Goal: Task Accomplishment & Management: Use online tool/utility

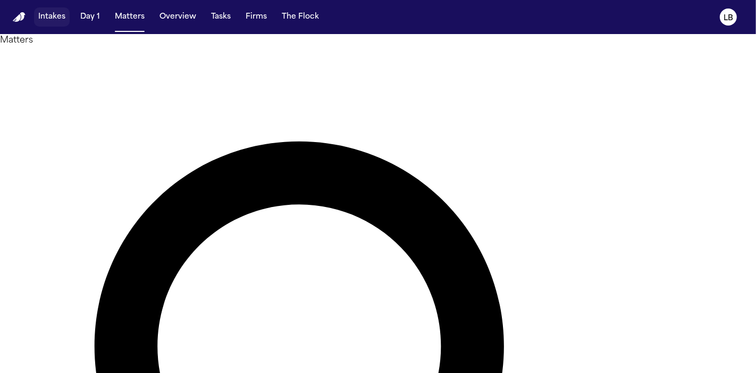
click at [64, 13] on span "button" at bounding box center [52, 16] width 36 height 23
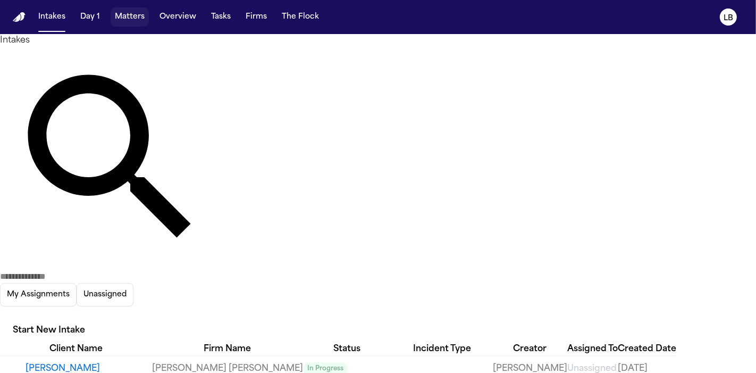
click at [135, 16] on span "button" at bounding box center [130, 16] width 38 height 23
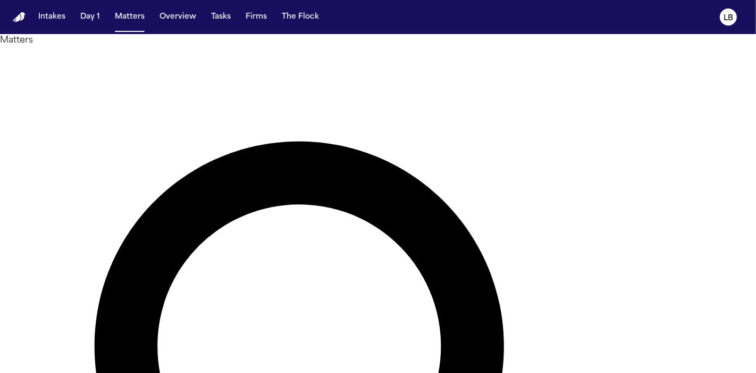
type input "*****"
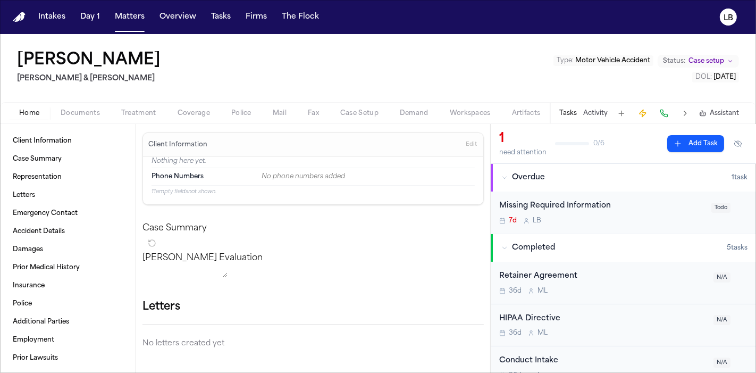
click at [73, 115] on span "Documents" at bounding box center [80, 113] width 39 height 9
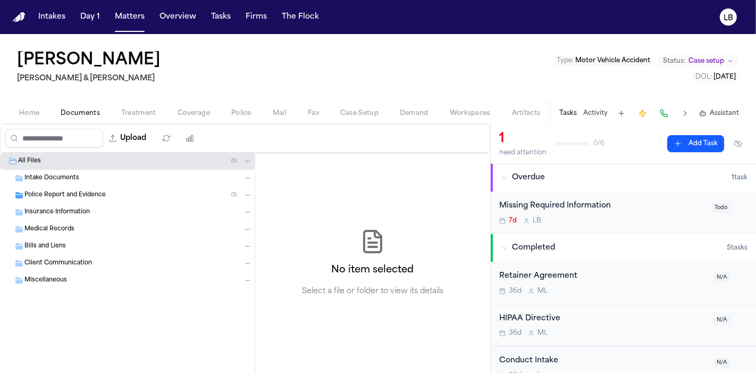
click at [85, 191] on span "Police Report and Evidence" at bounding box center [64, 195] width 81 height 9
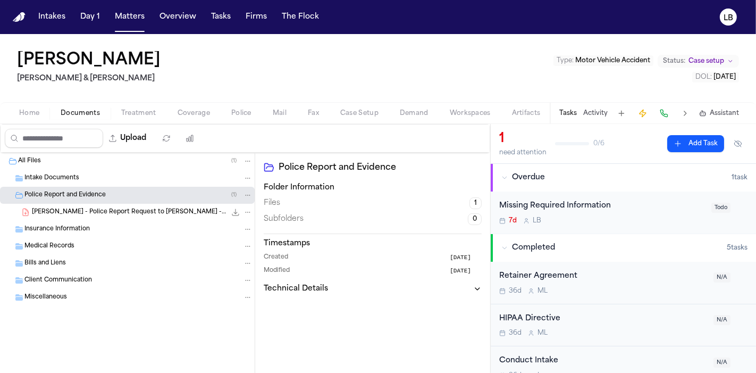
click at [320, 116] on button "Fax" at bounding box center [313, 113] width 32 height 13
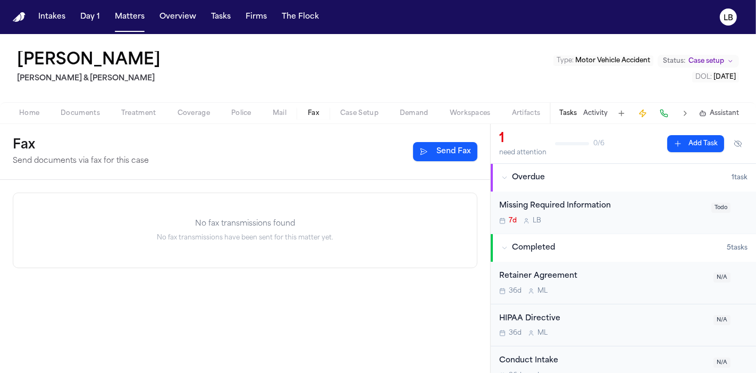
click at [454, 155] on button "Send Fax" at bounding box center [445, 151] width 64 height 19
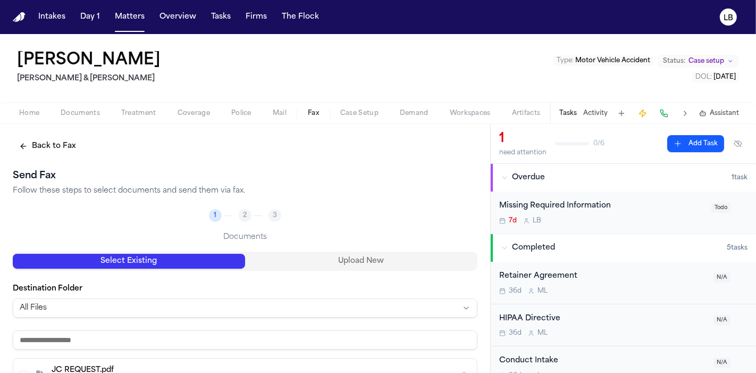
scroll to position [68, 0]
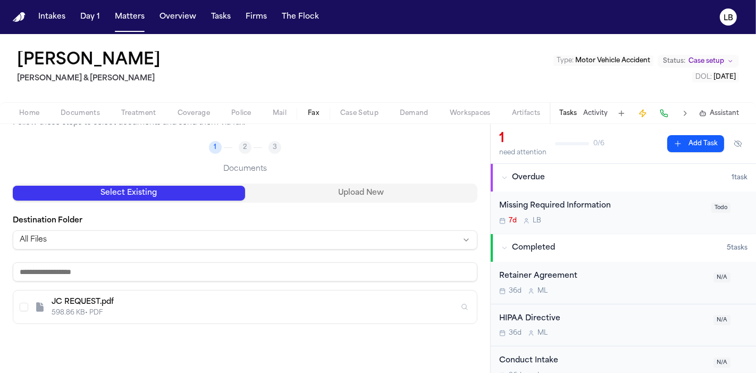
click at [395, 194] on button "Upload New" at bounding box center [361, 193] width 232 height 15
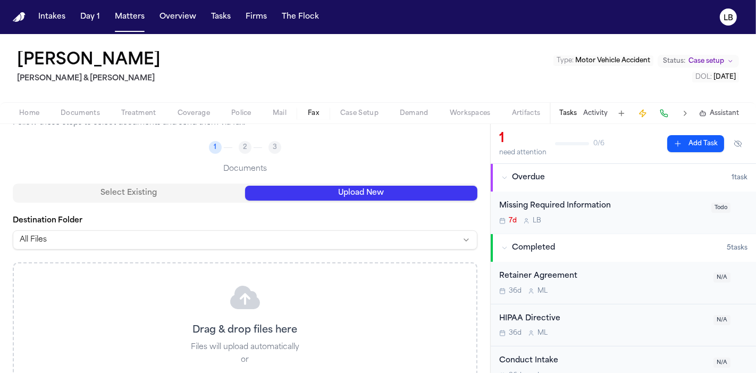
click at [256, 330] on p "Drag & drop files here" at bounding box center [245, 330] width 105 height 15
click at [234, 292] on icon at bounding box center [245, 297] width 30 height 23
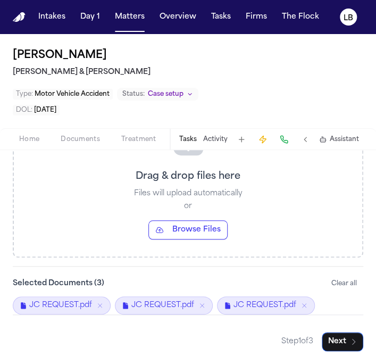
scroll to position [246, 0]
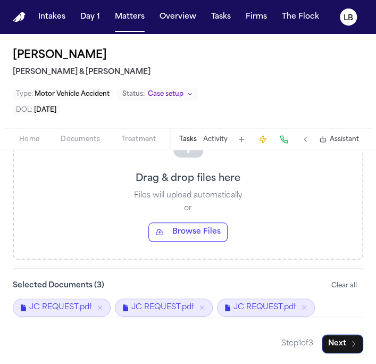
click at [200, 306] on icon "Remove J. Clark - Police Report Request to Hannibal PD - 6.4.25" at bounding box center [201, 307] width 7 height 7
click at [200, 306] on icon "Remove JC REQUEST.pdf" at bounding box center [201, 307] width 7 height 7
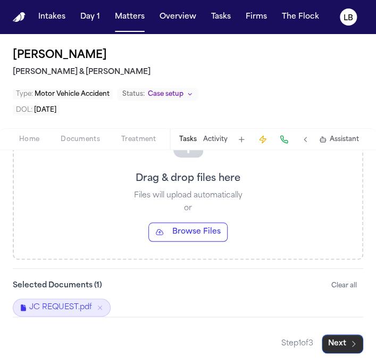
click at [333, 332] on span "button" at bounding box center [342, 343] width 40 height 23
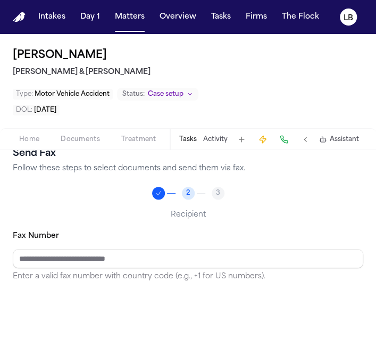
scroll to position [0, 0]
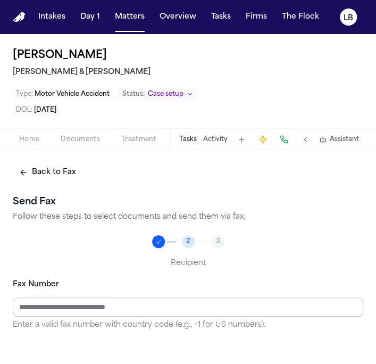
click at [129, 306] on input "Fax Number" at bounding box center [188, 306] width 350 height 19
paste input "**********"
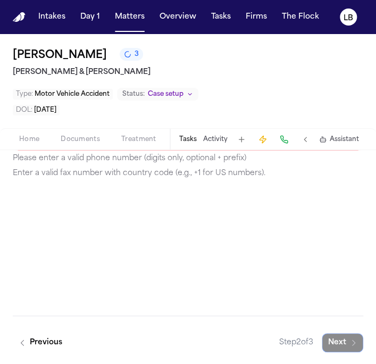
scroll to position [97, 0]
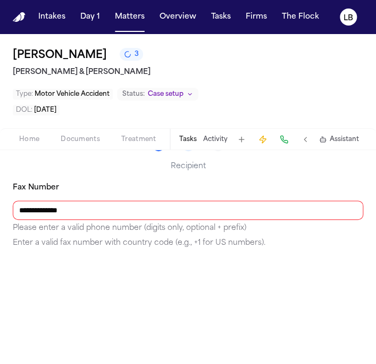
click at [55, 210] on input "**********" at bounding box center [188, 209] width 350 height 19
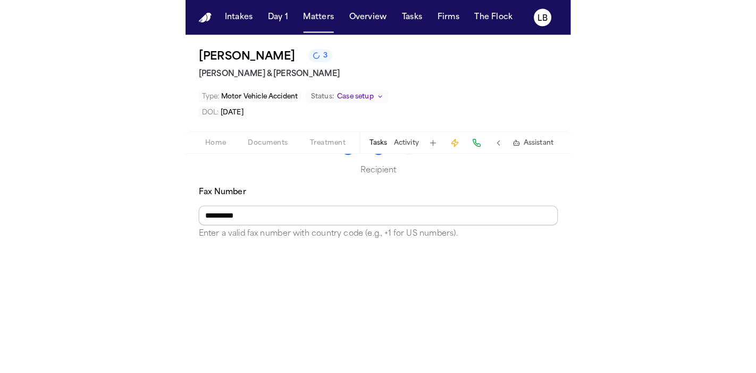
scroll to position [166, 0]
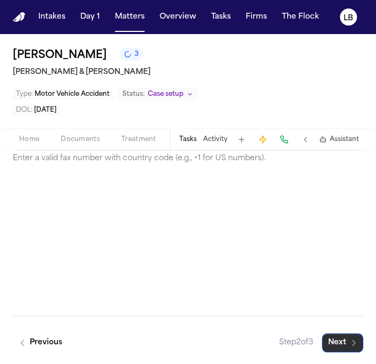
type input "**********"
click at [328, 342] on span "button" at bounding box center [342, 342] width 40 height 23
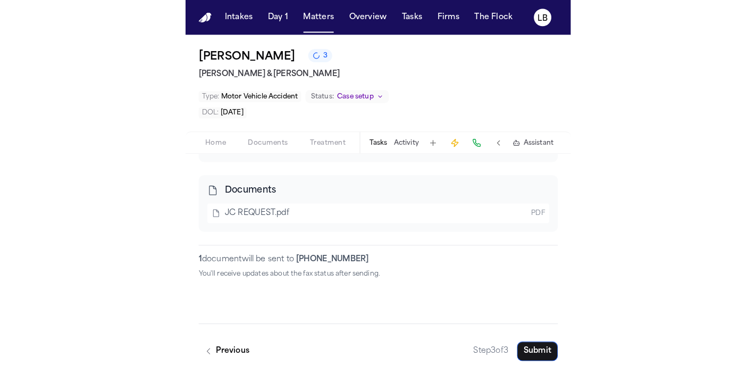
scroll to position [131, 0]
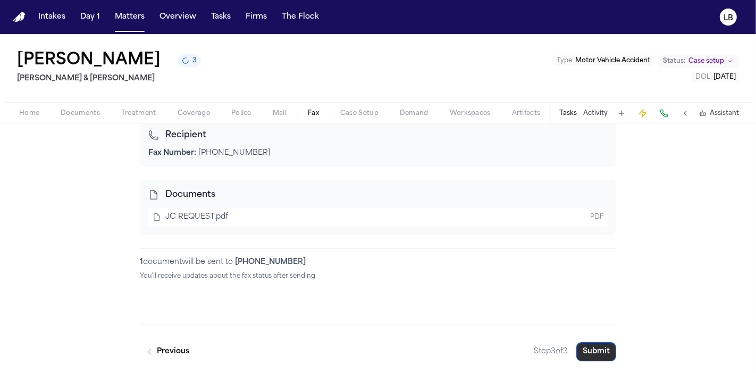
click at [594, 346] on span "button" at bounding box center [596, 351] width 39 height 23
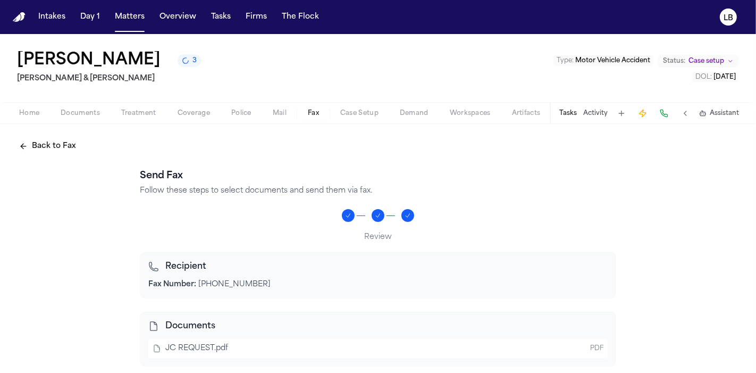
scroll to position [1, 0]
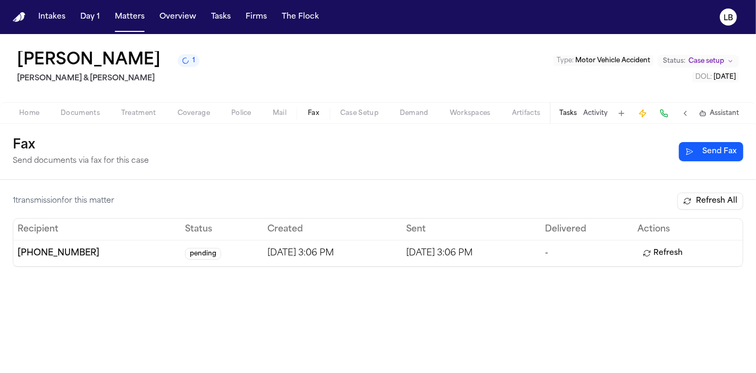
click at [25, 98] on div "[PERSON_NAME] 1 [PERSON_NAME] & [PERSON_NAME] Type : Motor Vehicle Accident Sta…" at bounding box center [378, 68] width 756 height 68
click at [97, 113] on span "Documents" at bounding box center [80, 113] width 39 height 9
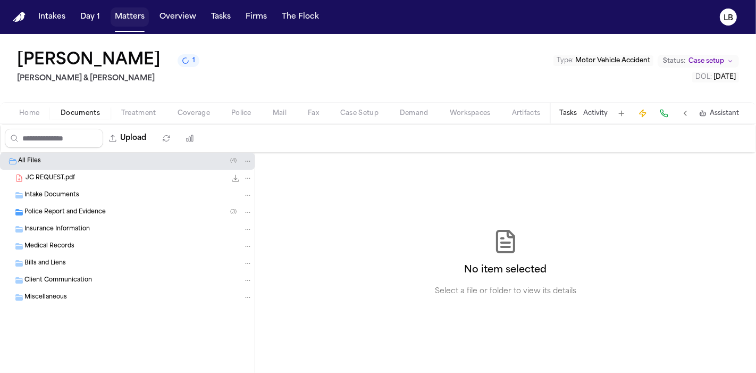
click at [123, 16] on span "button" at bounding box center [130, 16] width 38 height 23
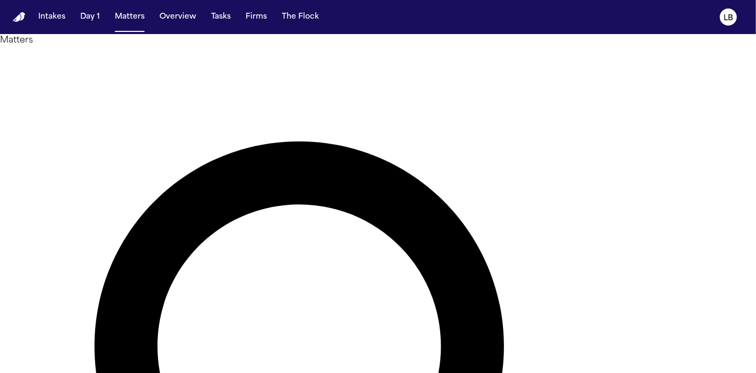
type input "*"
type input "*****"
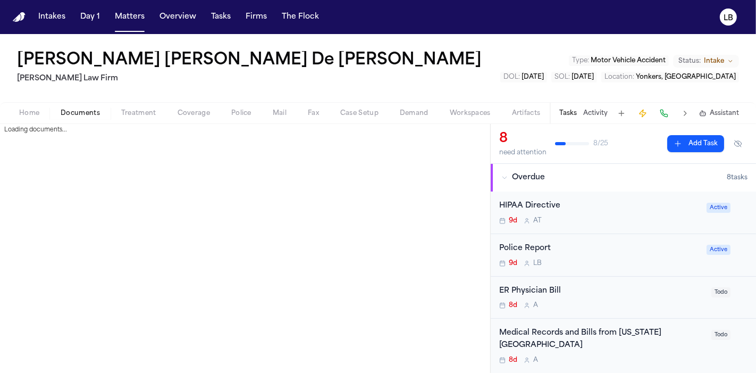
click at [80, 109] on span "Documents" at bounding box center [80, 113] width 39 height 9
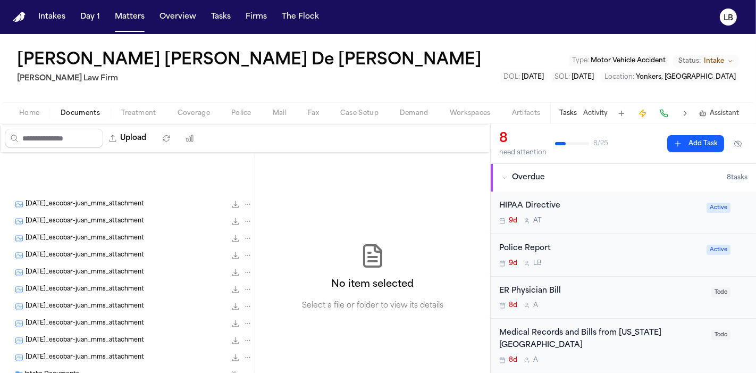
scroll to position [382, 0]
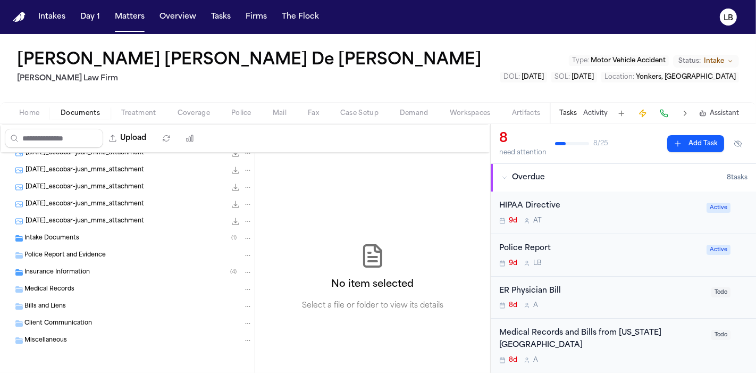
click at [71, 251] on span "Police Report and Evidence" at bounding box center [64, 255] width 81 height 9
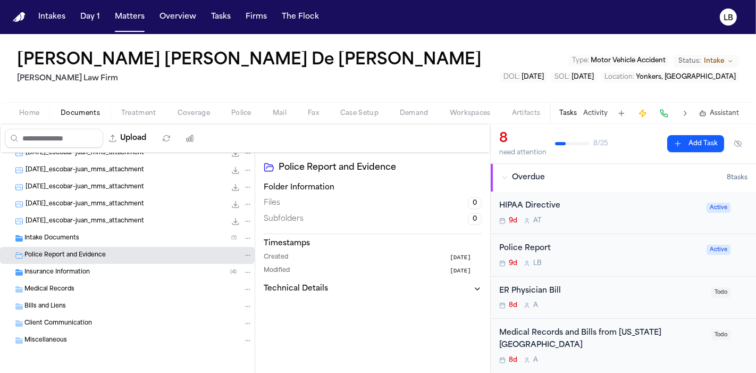
click at [77, 238] on span "Intake Documents" at bounding box center [51, 238] width 55 height 9
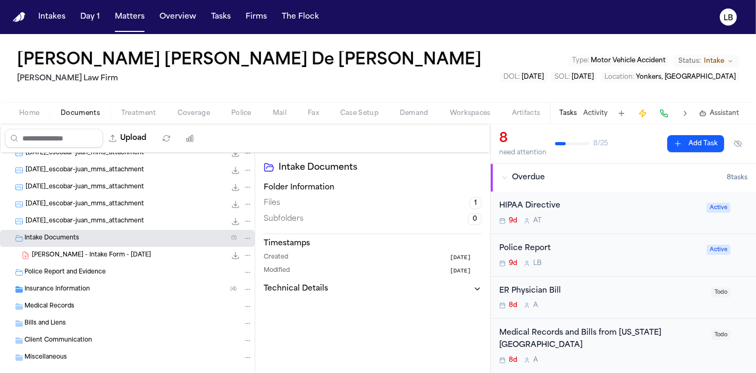
click at [87, 251] on span "[PERSON_NAME] - Intake Form - [DATE]" at bounding box center [91, 255] width 119 height 9
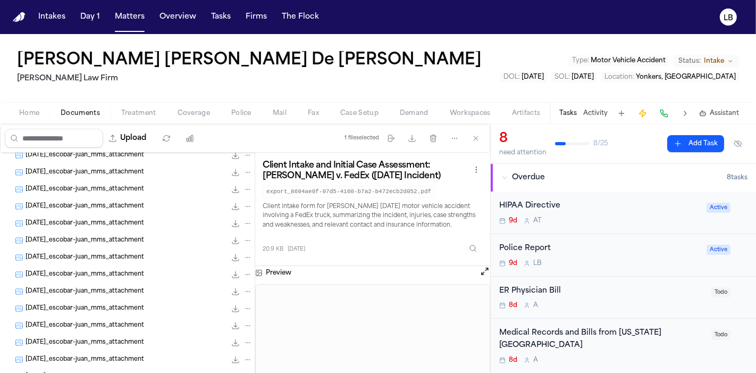
scroll to position [0, 0]
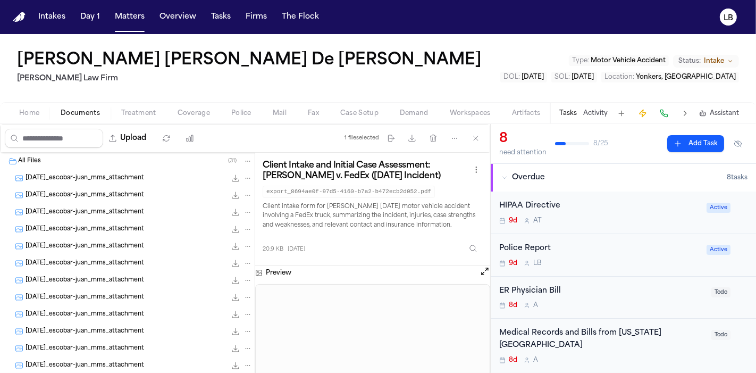
click at [104, 171] on div "[DATE]_escobar-juan_mms_attachment 33.1 KB • JPG" at bounding box center [127, 178] width 255 height 17
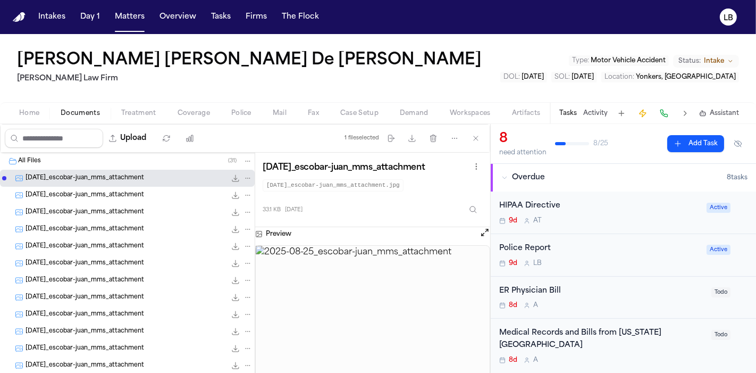
click at [113, 192] on span "[DATE]_escobar-juan_mms_attachment" at bounding box center [85, 195] width 119 height 9
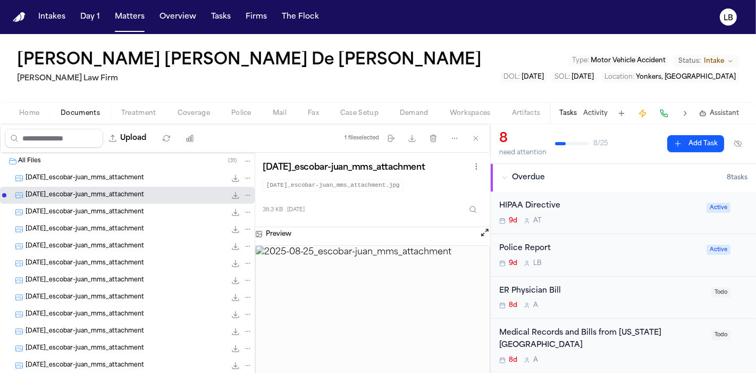
click at [120, 213] on span "[DATE]_escobar-juan_mms_attachment" at bounding box center [85, 212] width 119 height 9
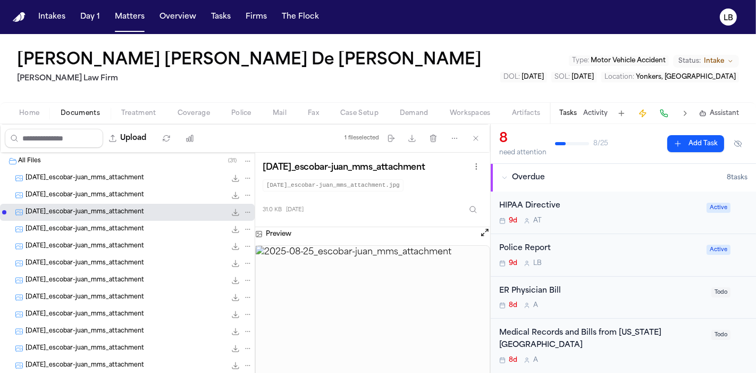
click at [126, 241] on div "[DATE]_escobar-juan_mms_attachment 38.9 KB • JPG" at bounding box center [139, 246] width 227 height 11
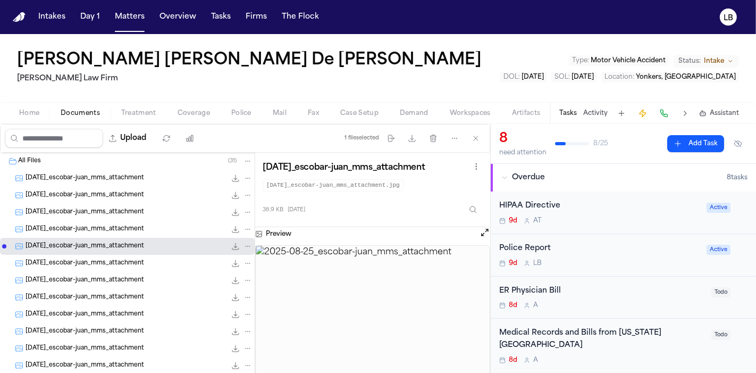
click at [132, 255] on div "[DATE]_escobar-juan_mms_attachment 29.0 KB • JPG" at bounding box center [127, 263] width 255 height 17
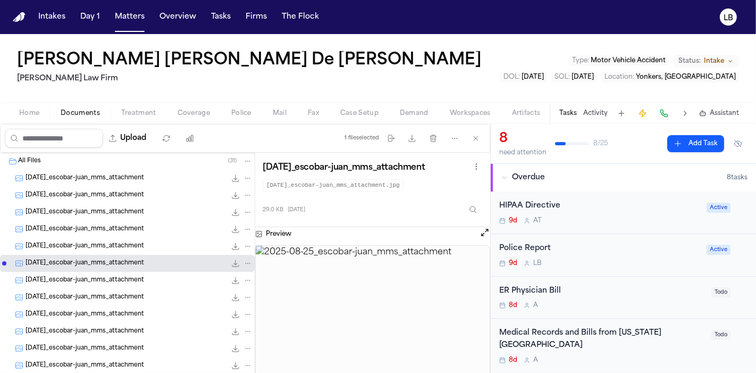
click at [138, 272] on div "[DATE]_escobar-juan_mms_attachment 32.3 KB • JPG" at bounding box center [127, 280] width 255 height 17
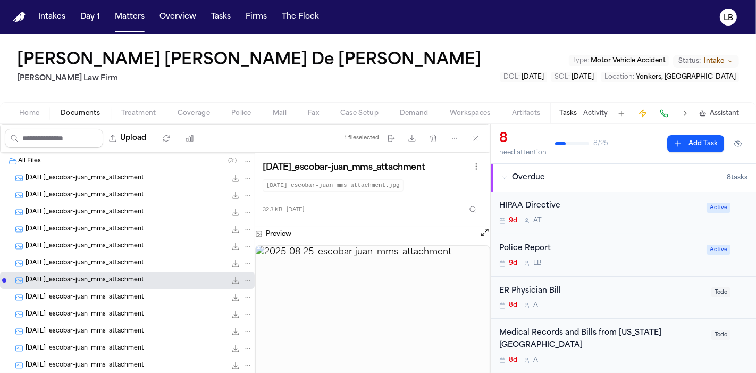
click at [142, 295] on span "[DATE]_escobar-juan_mms_attachment" at bounding box center [85, 297] width 119 height 9
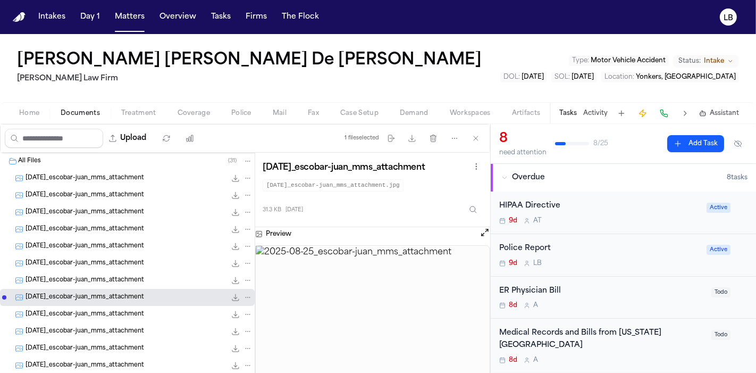
click at [380, 321] on img at bounding box center [373, 324] width 234 height 156
click at [416, 142] on span "button" at bounding box center [411, 138] width 23 height 23
click at [137, 311] on span "[DATE]_escobar-juan_mms_attachment" at bounding box center [85, 314] width 119 height 9
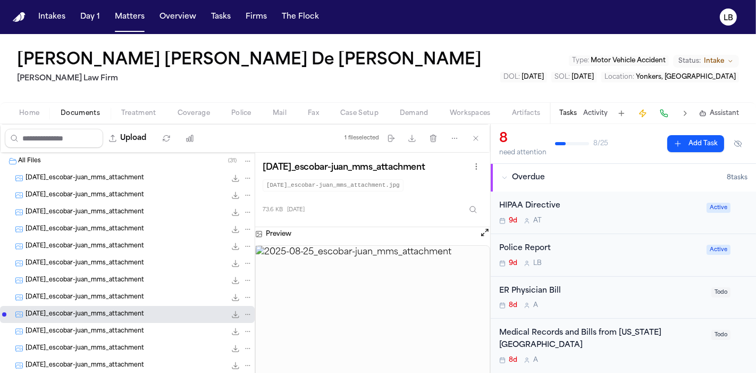
click at [137, 323] on div "[DATE]_escobar-juan_mms_attachment 121.2 KB • JPG" at bounding box center [127, 331] width 255 height 17
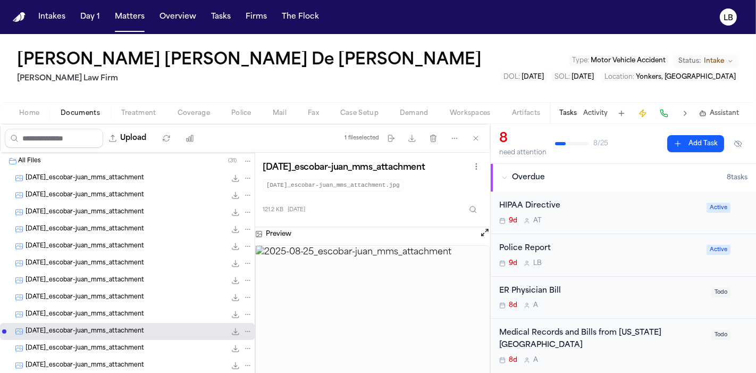
click at [131, 341] on div "[DATE]_escobar-juan_mms_attachment 42.0 KB • JPG" at bounding box center [127, 348] width 255 height 17
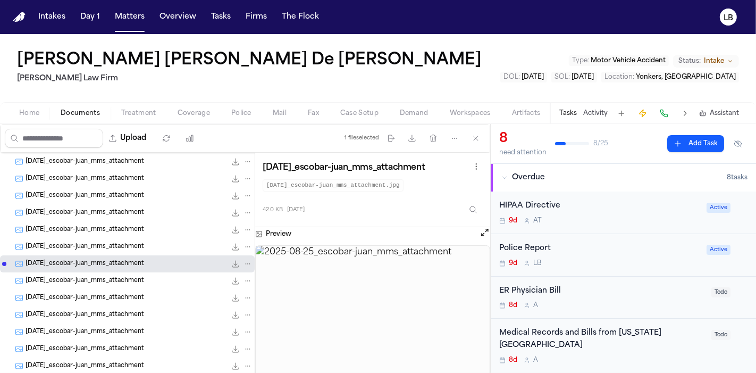
scroll to position [86, 0]
click at [110, 275] on span "[DATE]_escobar-juan_mms_attachment" at bounding box center [85, 279] width 119 height 9
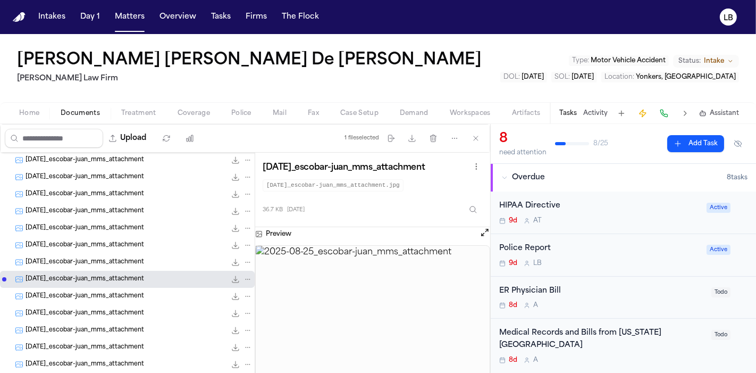
click at [114, 289] on div "[DATE]_escobar-juan_mms_attachment 99.8 KB • JPG" at bounding box center [127, 296] width 255 height 17
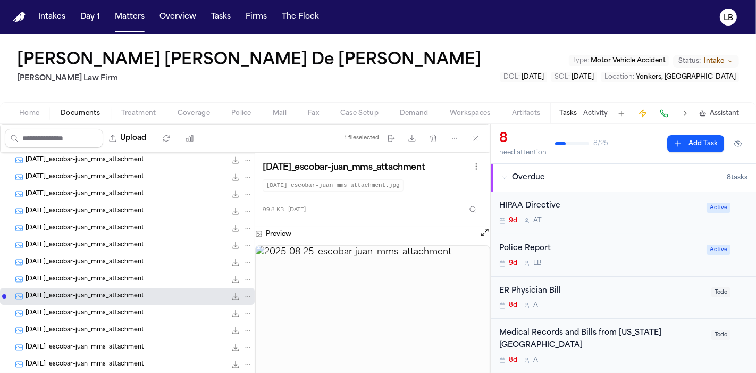
click at [117, 300] on div "[DATE]_escobar-juan_mms_attachment 99.8 KB • JPG" at bounding box center [139, 296] width 227 height 11
click at [115, 316] on span "[DATE]_escobar-juan_mms_attachment" at bounding box center [85, 313] width 119 height 9
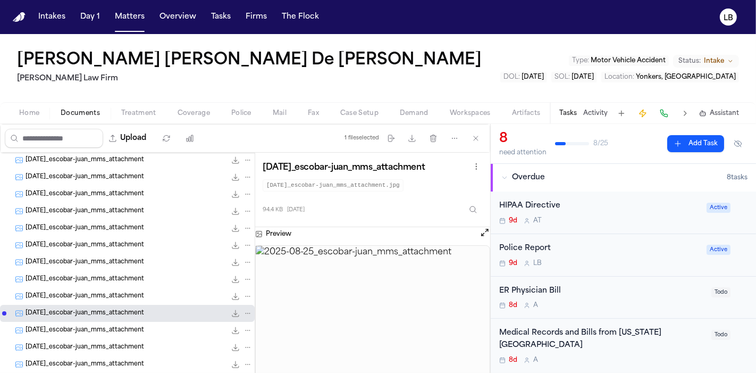
click at [118, 329] on span "[DATE]_escobar-juan_mms_attachment" at bounding box center [85, 330] width 119 height 9
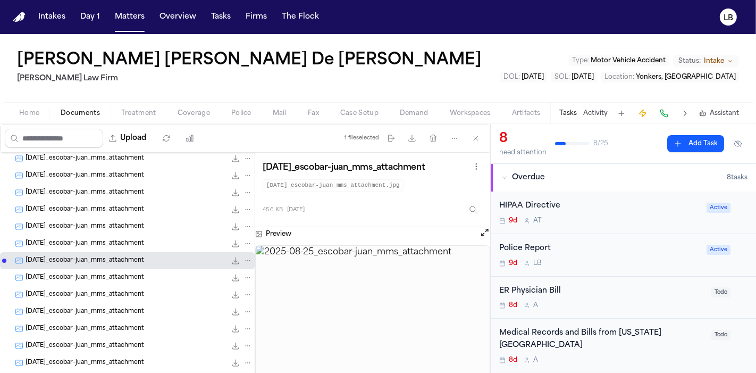
scroll to position [158, 0]
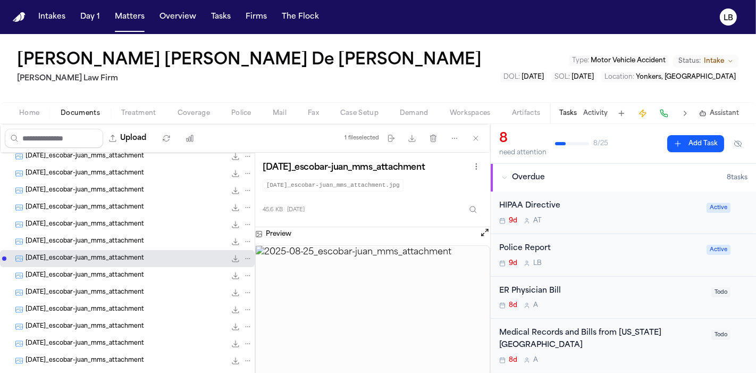
click at [112, 274] on span "[DATE]_escobar-juan_mms_attachment" at bounding box center [85, 275] width 119 height 9
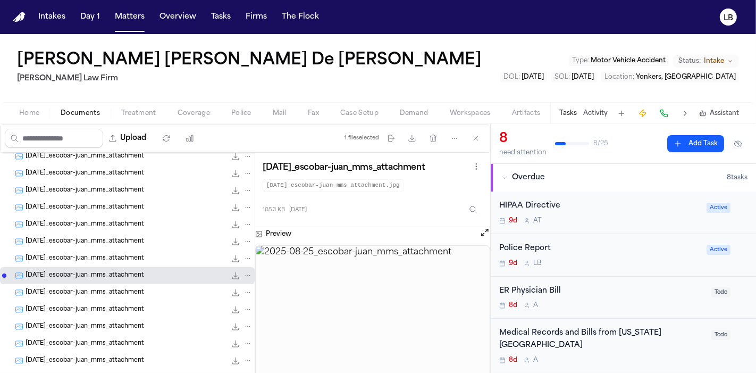
click at [115, 291] on span "[DATE]_escobar-juan_mms_attachment" at bounding box center [85, 292] width 119 height 9
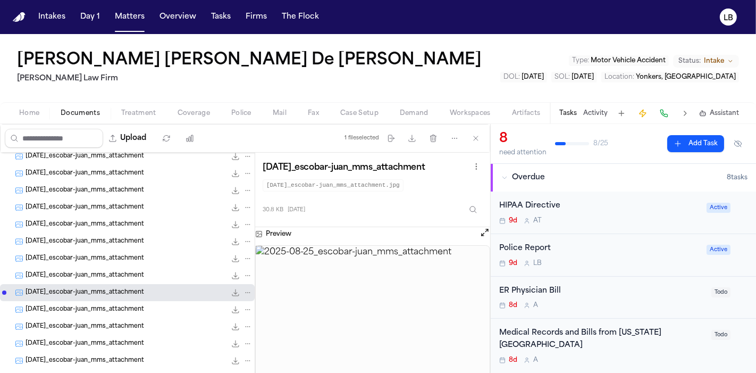
click at [116, 305] on span "[DATE]_escobar-juan_mms_attachment" at bounding box center [85, 309] width 119 height 9
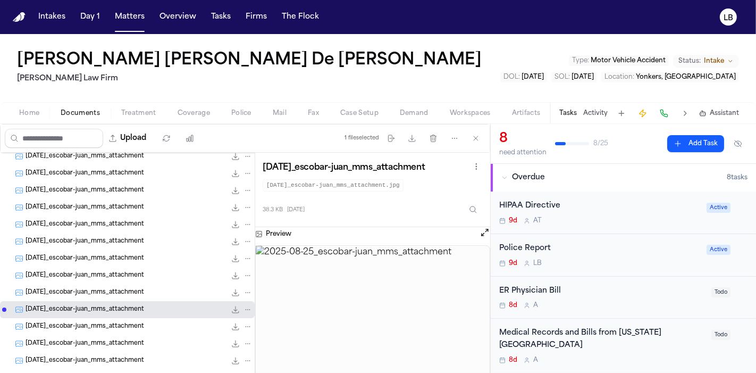
click at [117, 323] on span "[DATE]_escobar-juan_mms_attachment" at bounding box center [85, 326] width 119 height 9
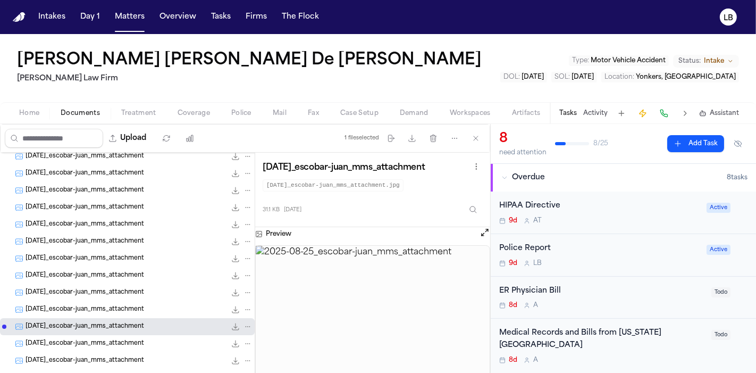
click at [121, 341] on span "[DATE]_escobar-juan_mms_attachment" at bounding box center [85, 343] width 119 height 9
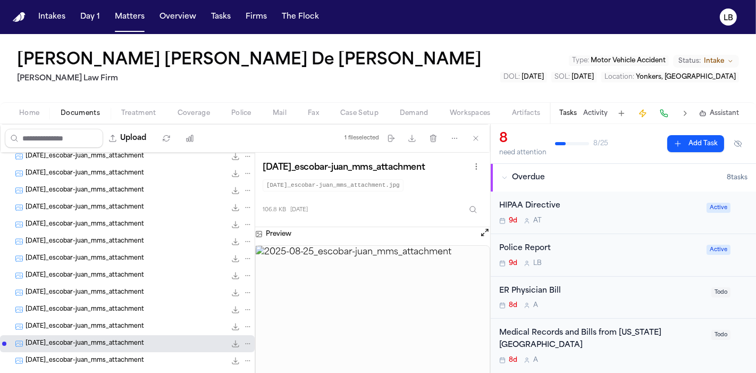
click at [123, 352] on div "[DATE]_escobar-juan_mms_attachment 46.0 KB • JPG" at bounding box center [127, 360] width 255 height 17
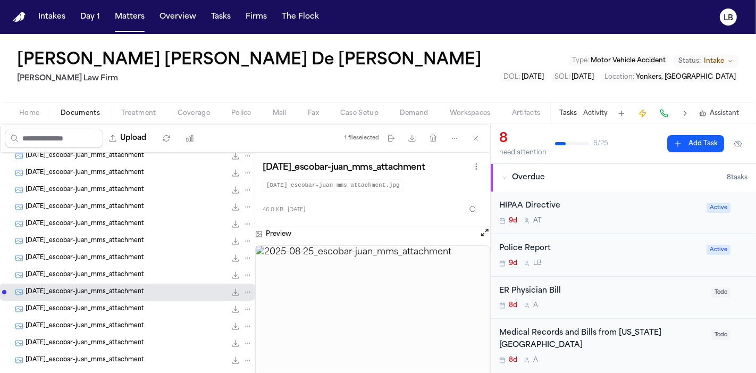
scroll to position [227, 0]
click at [114, 305] on span "[DATE]_escobar-juan_mms_attachment" at bounding box center [85, 309] width 119 height 9
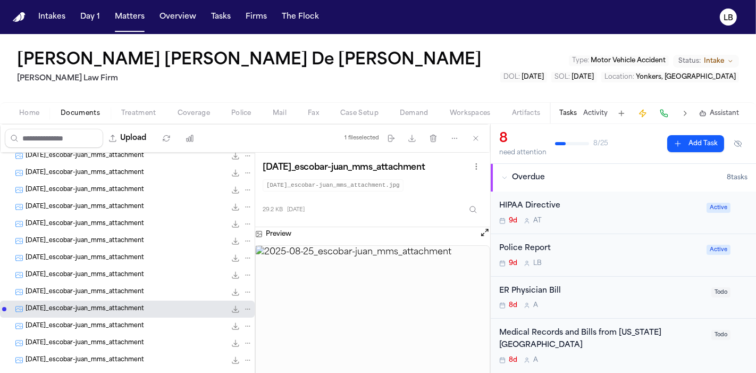
click at [117, 318] on div "[DATE]_escobar-juan_mms_attachment 37.8 KB • JPG" at bounding box center [127, 325] width 255 height 17
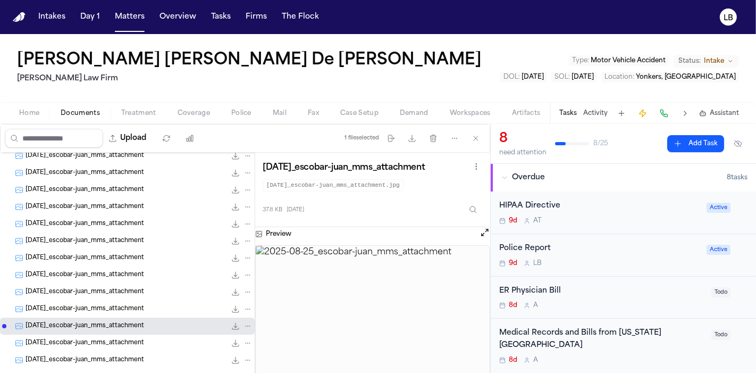
click at [121, 349] on div "[DATE]_escobar-juan_mms_attachment 30.8 KB • JPG" at bounding box center [127, 342] width 255 height 17
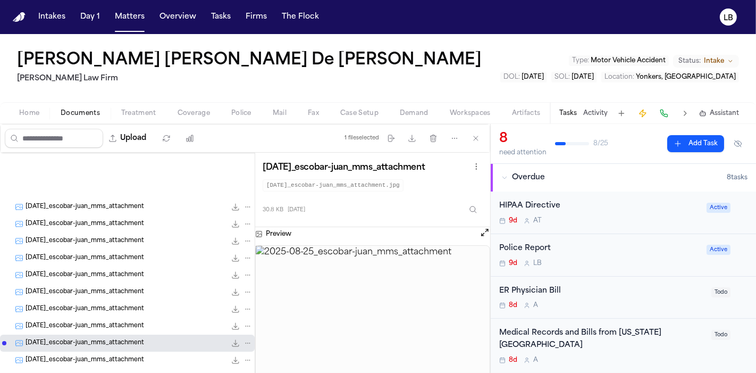
scroll to position [376, 0]
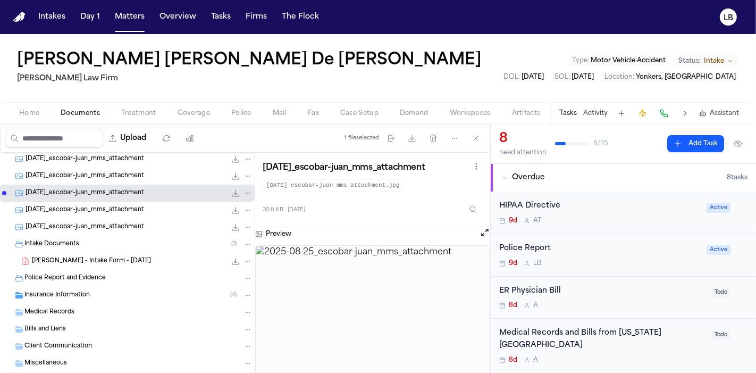
click at [121, 212] on span "[DATE]_escobar-juan_mms_attachment" at bounding box center [85, 210] width 119 height 9
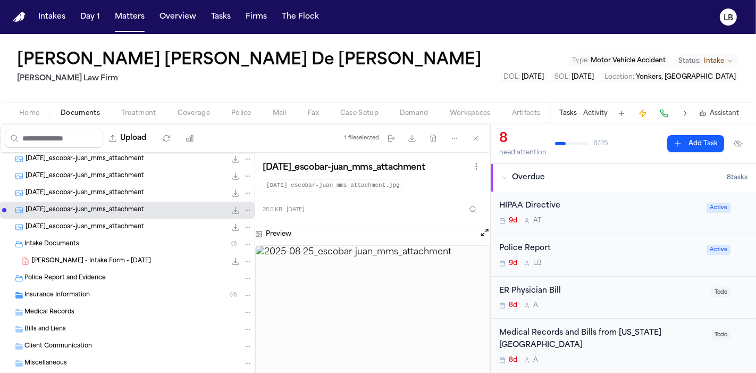
click at [121, 219] on div "[DATE]_escobar-juan_mms_attachment 33.5 KB • JPG" at bounding box center [127, 227] width 255 height 17
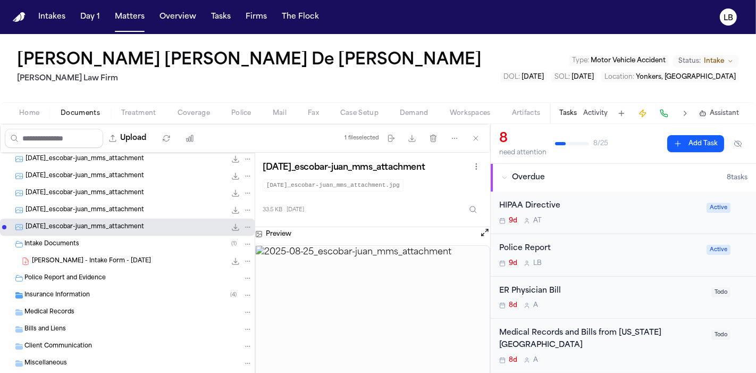
click at [119, 207] on span "[DATE]_escobar-juan_mms_attachment" at bounding box center [85, 210] width 119 height 9
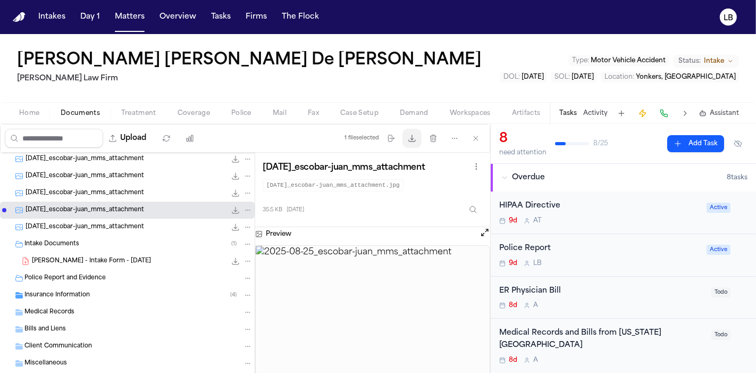
click at [418, 141] on span "button" at bounding box center [411, 138] width 23 height 23
